Goal: Transaction & Acquisition: Obtain resource

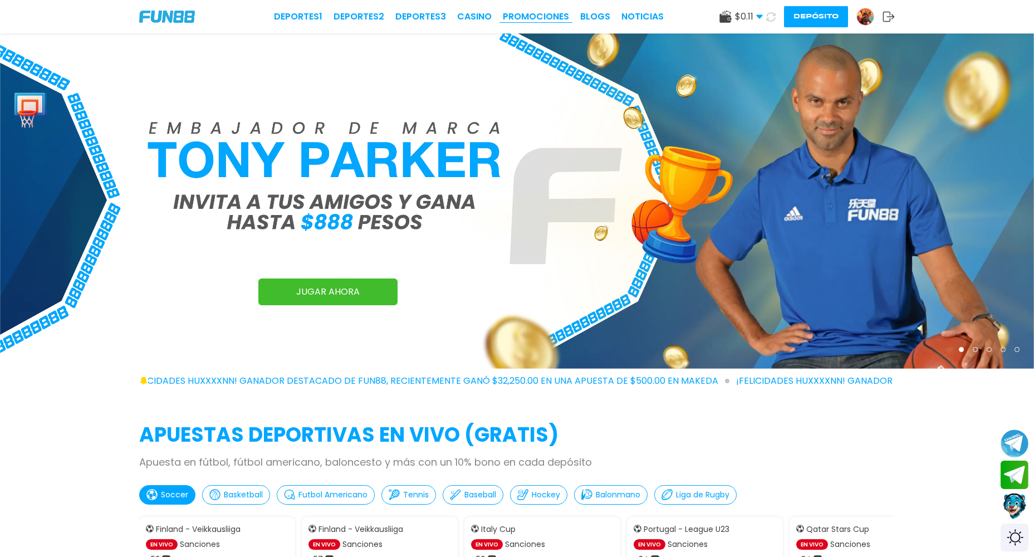
click at [540, 20] on link "Promociones" at bounding box center [536, 16] width 66 height 13
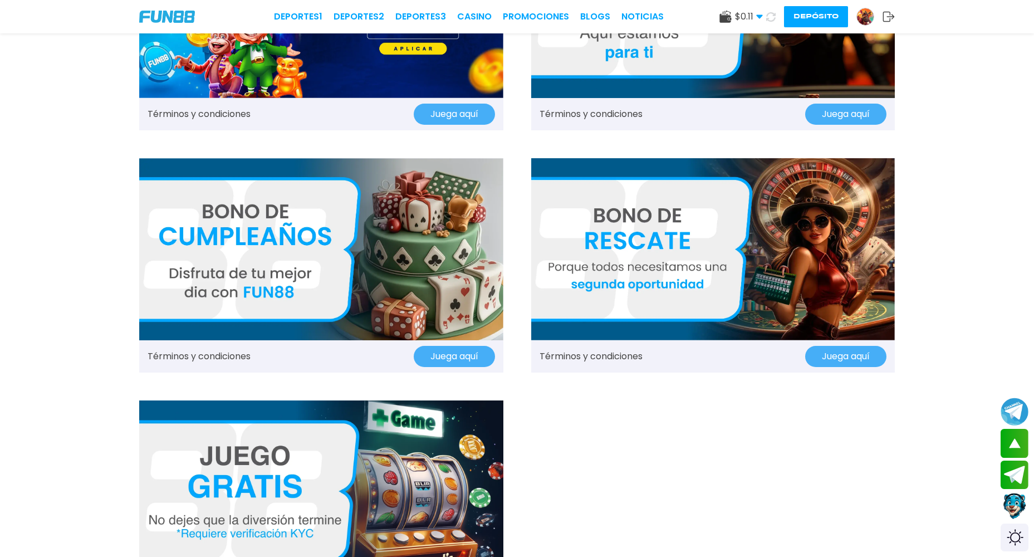
scroll to position [1393, 0]
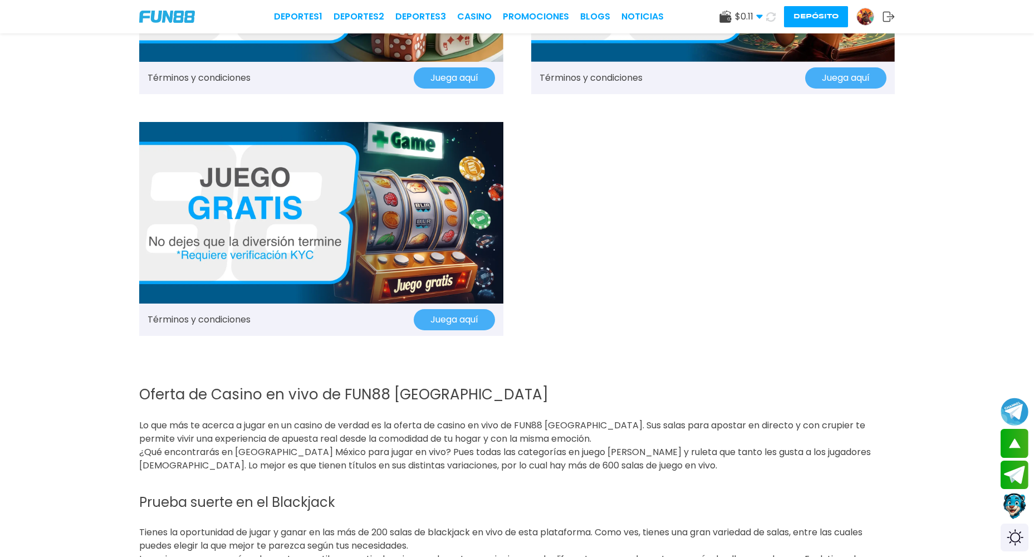
click at [431, 325] on button "Juega aquí" at bounding box center [454, 319] width 81 height 21
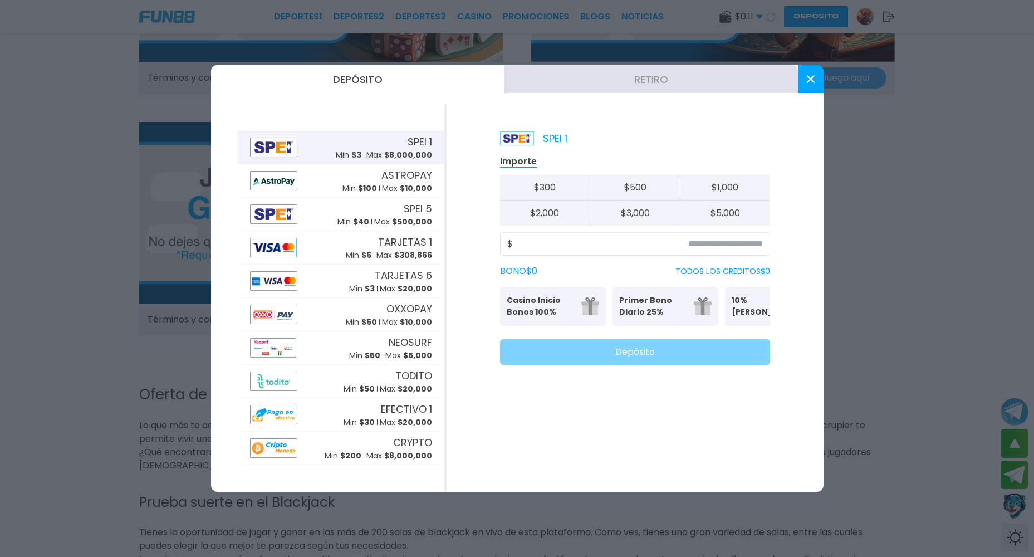
click at [953, 12] on div at bounding box center [517, 278] width 1034 height 557
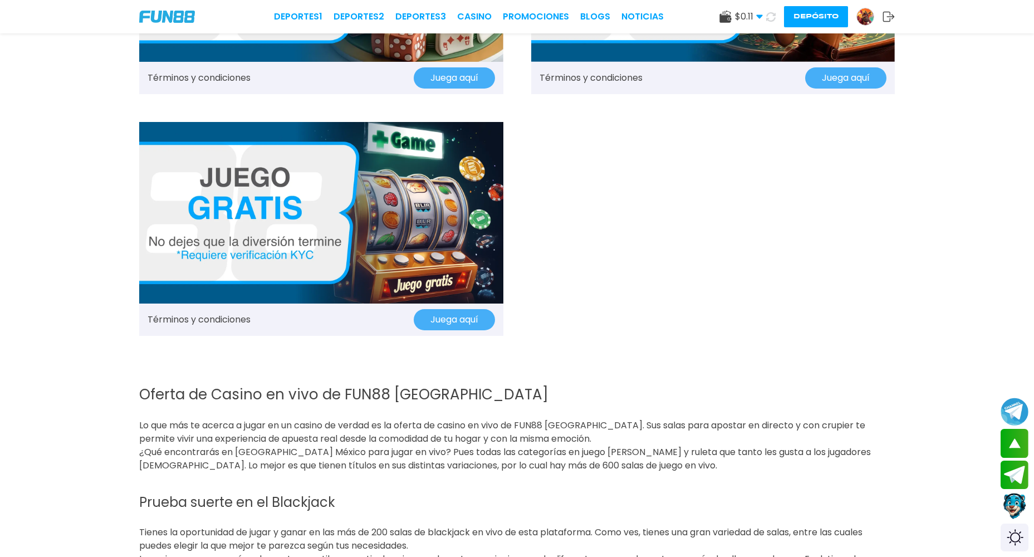
click at [890, 9] on div "$ 0.11 Dinero Real $ 0.11 Depósito Retiro Depósito" at bounding box center [807, 16] width 175 height 21
click at [885, 16] on icon at bounding box center [889, 16] width 12 height 11
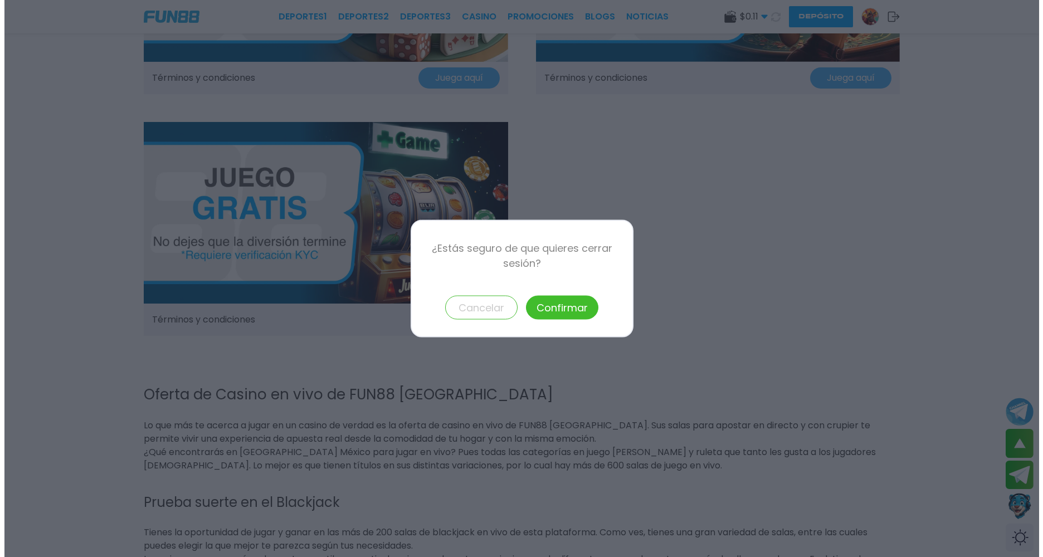
scroll to position [1403, 0]
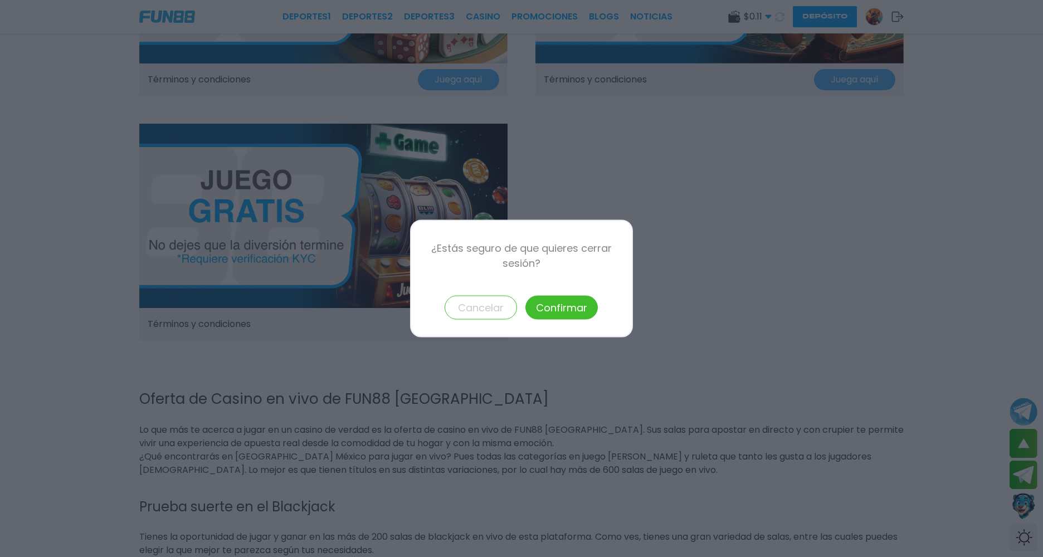
click at [584, 302] on button "Confirmar" at bounding box center [562, 308] width 72 height 24
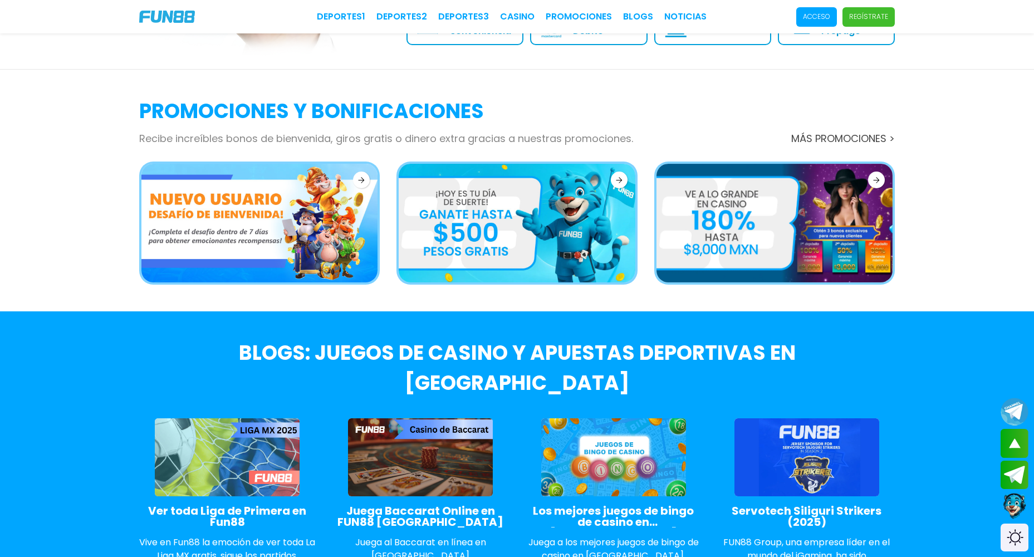
scroll to position [1271, 0]
